Goal: Information Seeking & Learning: Learn about a topic

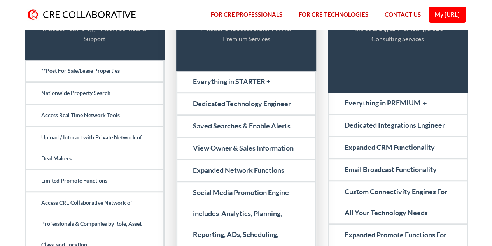
scroll to position [350, 0]
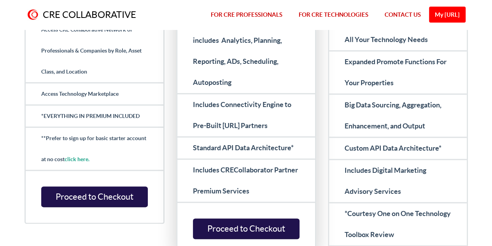
click at [263, 145] on strong "Standard API Data Architecture*" at bounding box center [243, 147] width 101 height 8
click at [263, 146] on strong "Standard API Data Architecture*" at bounding box center [243, 147] width 101 height 8
click at [265, 149] on strong "Standard API Data Architecture*" at bounding box center [243, 147] width 101 height 8
click at [236, 146] on strong "Standard API Data Architecture*" at bounding box center [243, 147] width 101 height 8
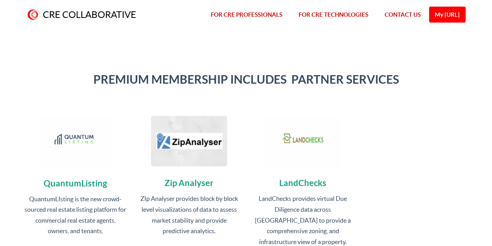
scroll to position [622, 0]
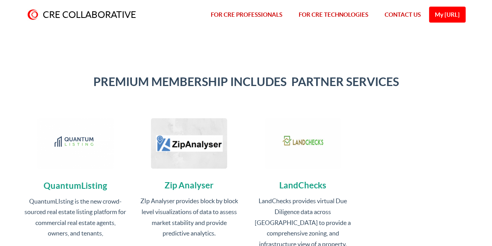
click at [324, 14] on link "FOR CRE TECHNOLOGIES" at bounding box center [333, 15] width 86 height 30
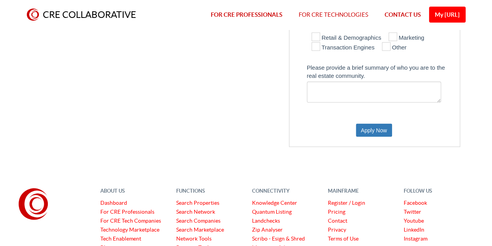
scroll to position [734, 0]
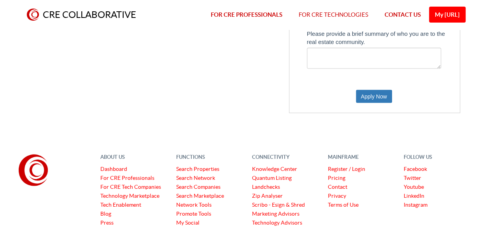
click at [119, 165] on link "Dashboard" at bounding box center [113, 168] width 27 height 6
